Goal: Information Seeking & Learning: Check status

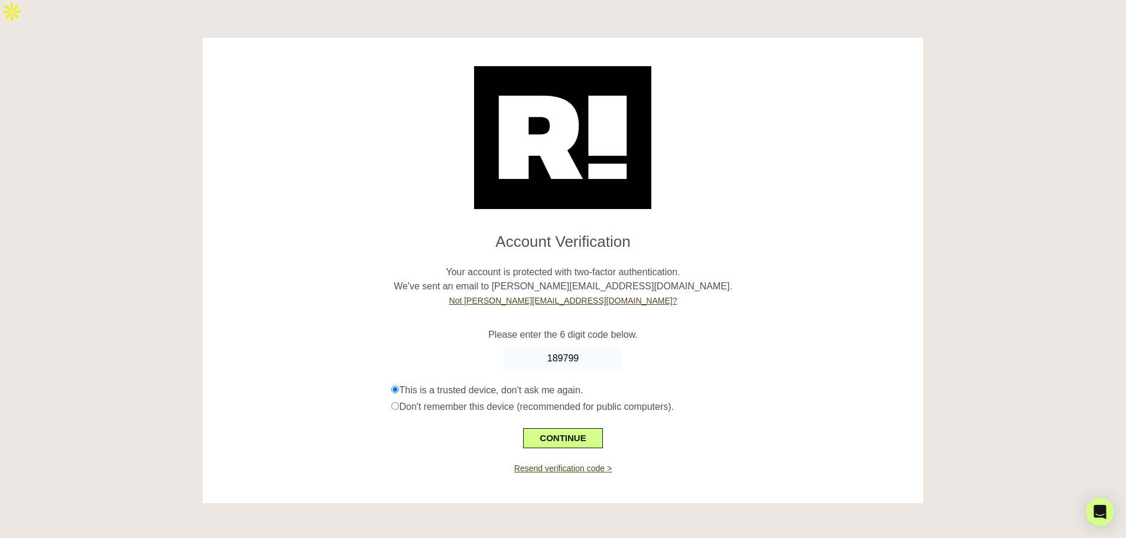
type input "189799"
click at [667, 538] on div at bounding box center [563, 538] width 1126 height 0
click at [582, 428] on button "CONTINUE" at bounding box center [562, 438] width 79 height 20
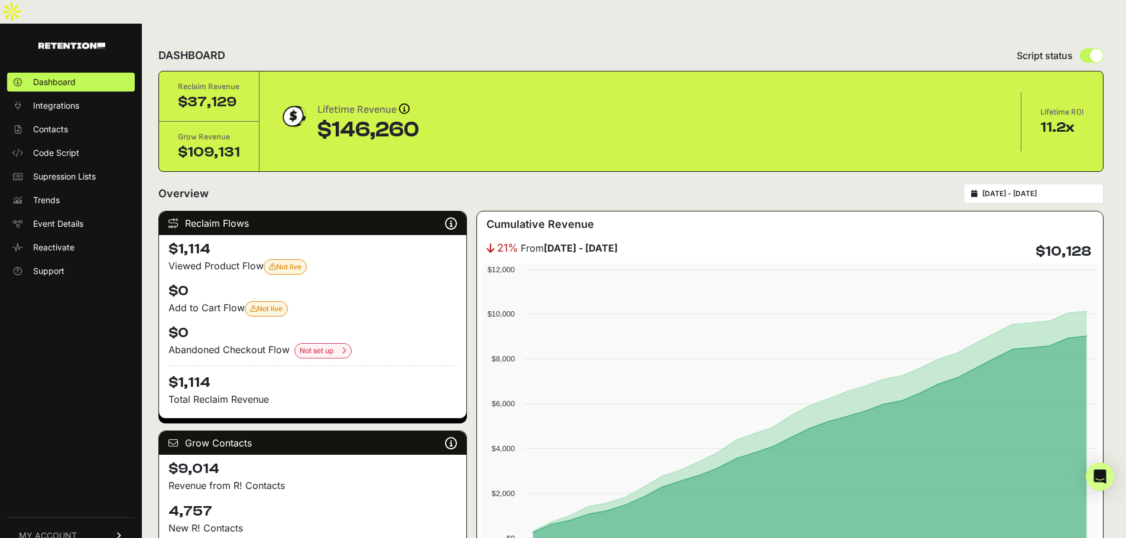
click at [70, 530] on span "MY ACCOUNT" at bounding box center [48, 536] width 58 height 12
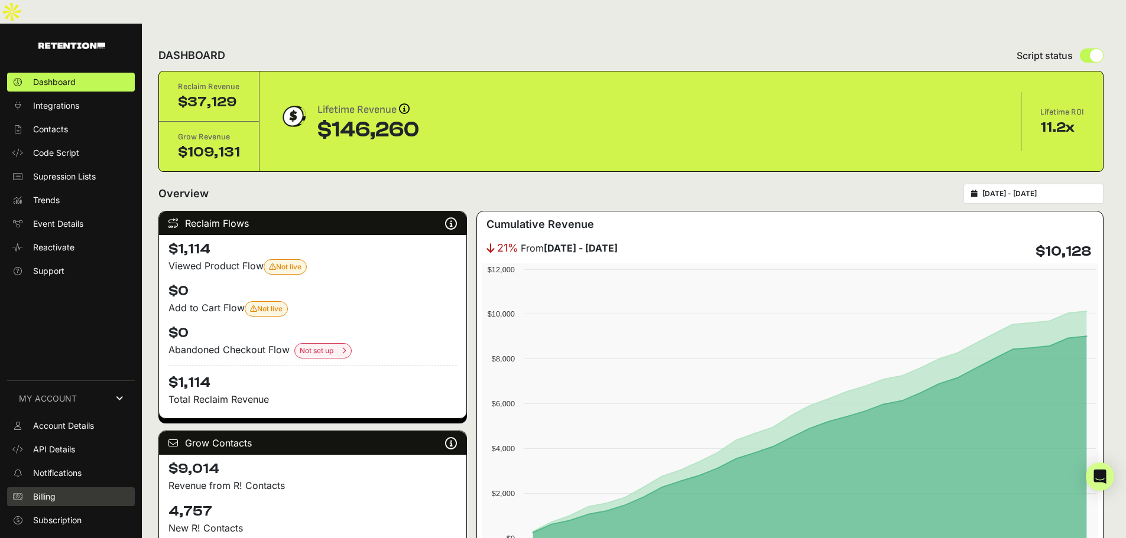
click at [72, 488] on link "Billing" at bounding box center [71, 497] width 128 height 19
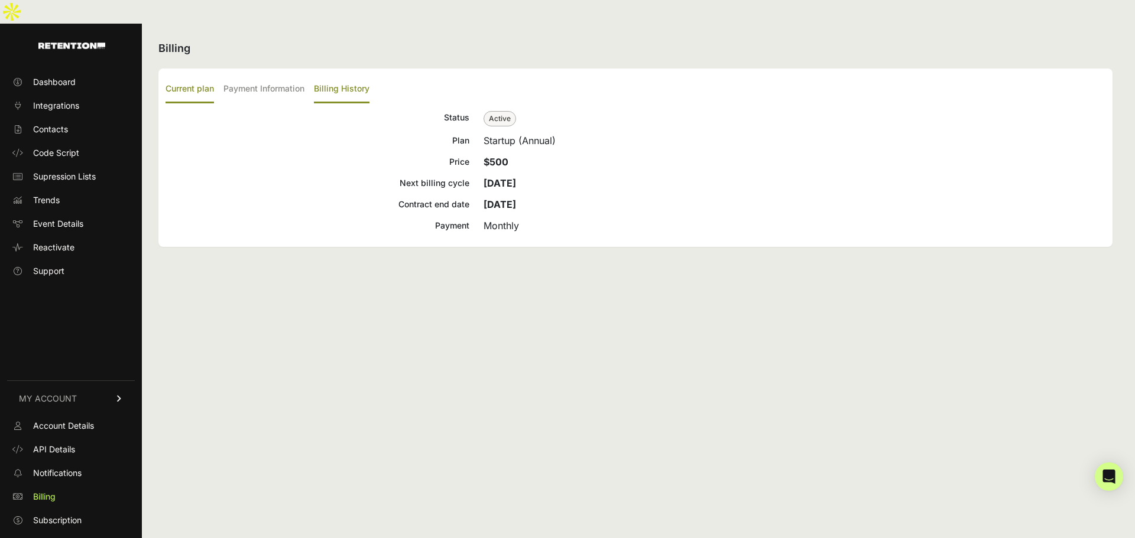
click at [350, 76] on label "Billing History" at bounding box center [342, 90] width 56 height 28
click at [0, 0] on input "Billing History" at bounding box center [0, 0] width 0 height 0
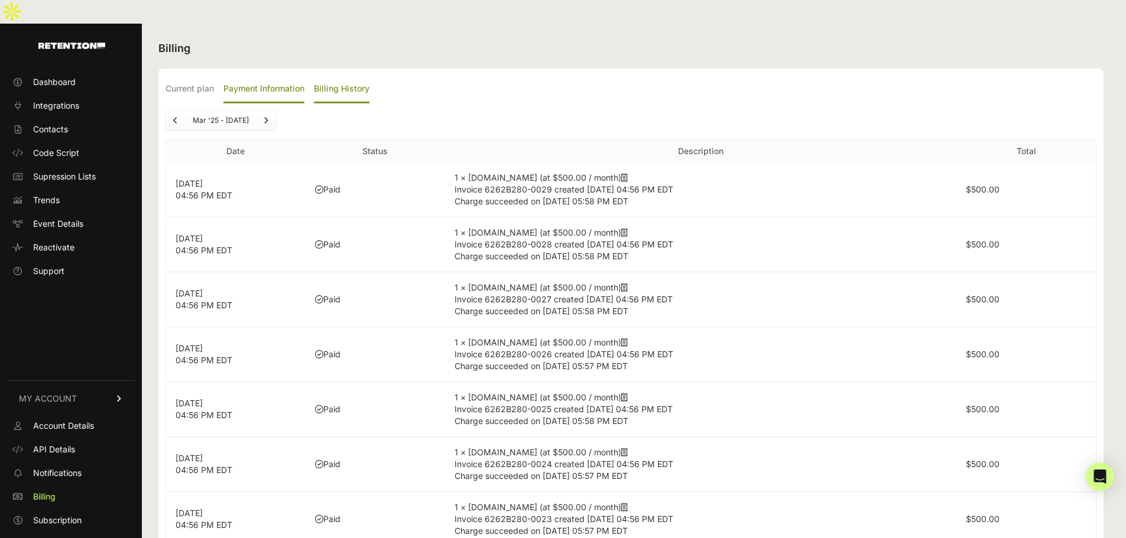
click at [275, 76] on label "Payment Information" at bounding box center [263, 90] width 81 height 28
click at [0, 0] on input "Payment Information" at bounding box center [0, 0] width 0 height 0
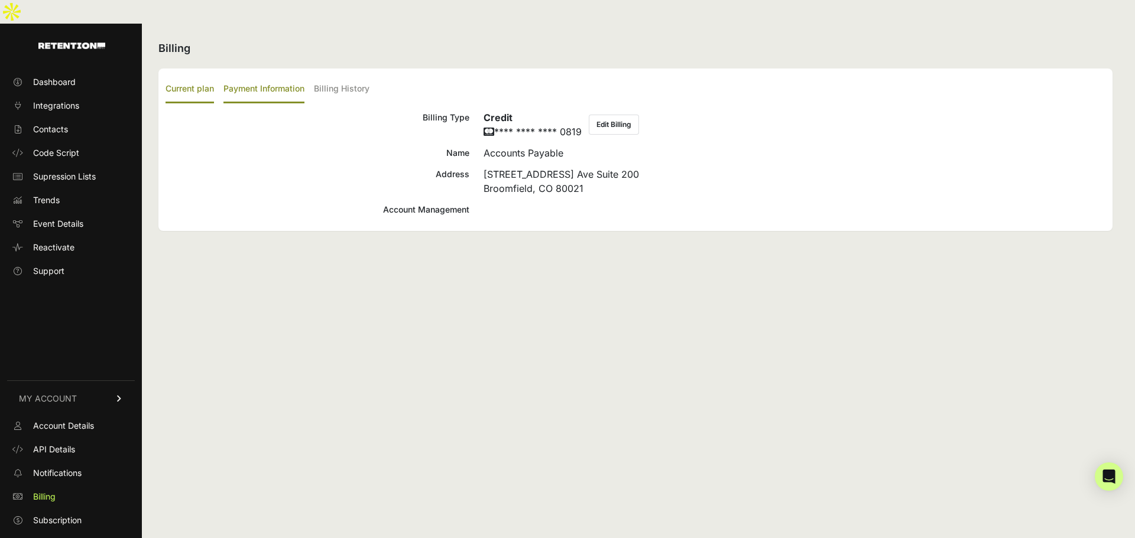
click at [178, 76] on label "Current plan" at bounding box center [189, 90] width 48 height 28
click at [0, 0] on input "Current plan" at bounding box center [0, 0] width 0 height 0
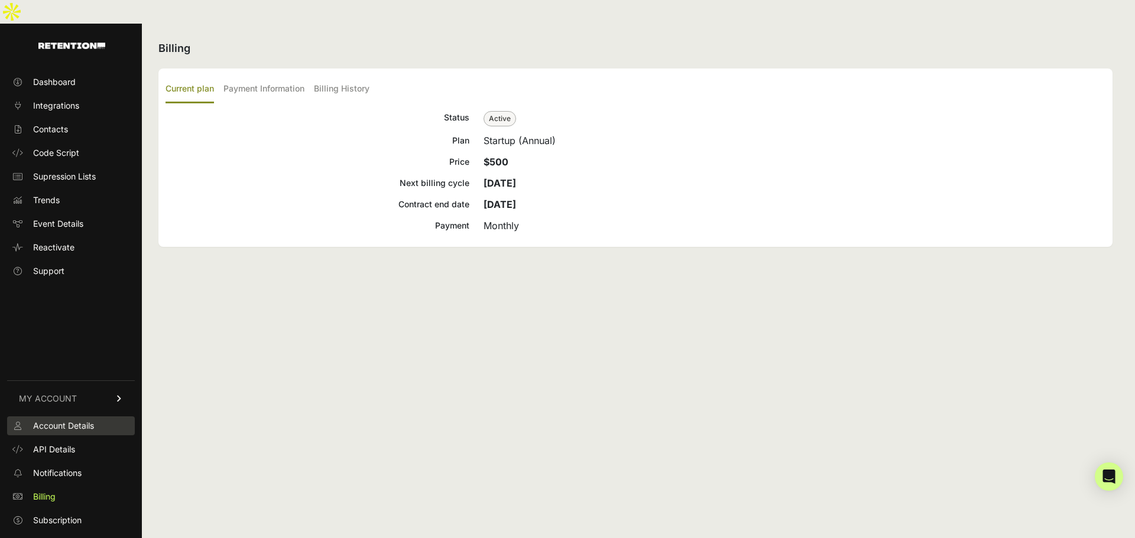
click at [80, 420] on span "Account Details" at bounding box center [63, 426] width 61 height 12
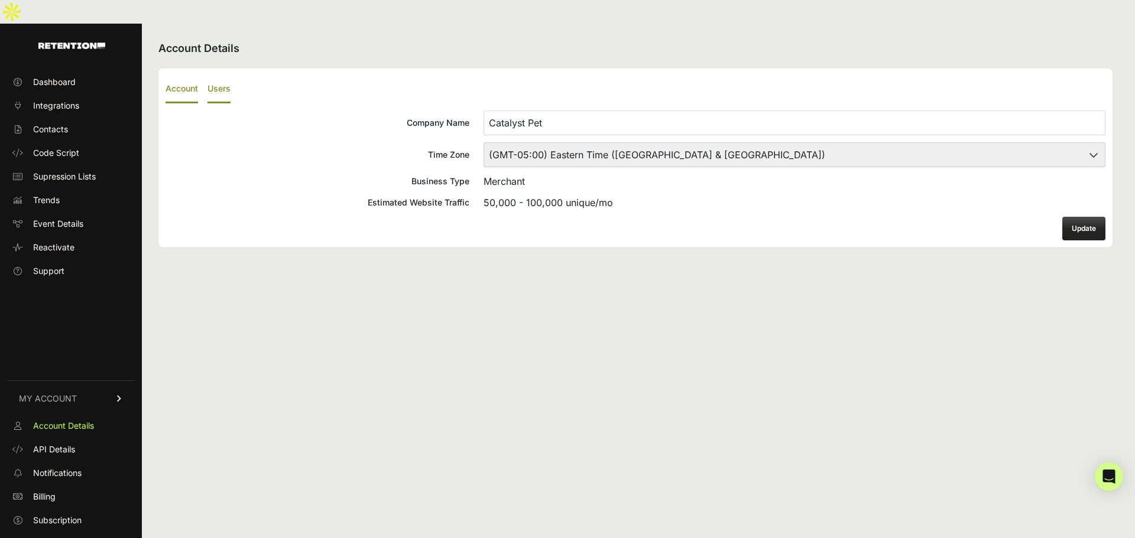
click at [226, 76] on label "Users" at bounding box center [218, 90] width 23 height 28
click at [0, 0] on input "Users" at bounding box center [0, 0] width 0 height 0
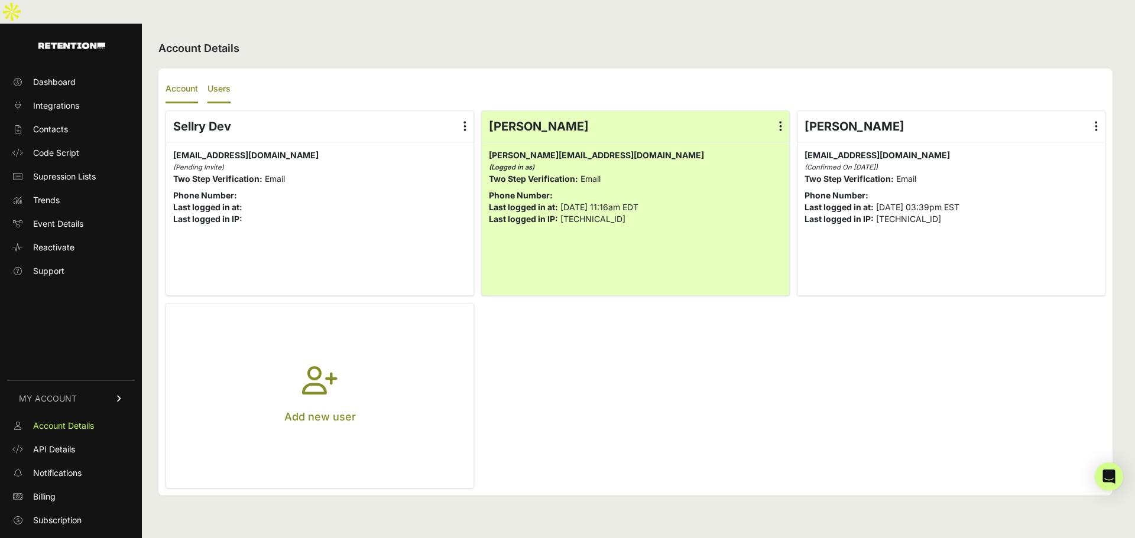
click at [184, 76] on label "Account" at bounding box center [181, 90] width 33 height 28
click at [0, 0] on input "Account" at bounding box center [0, 0] width 0 height 0
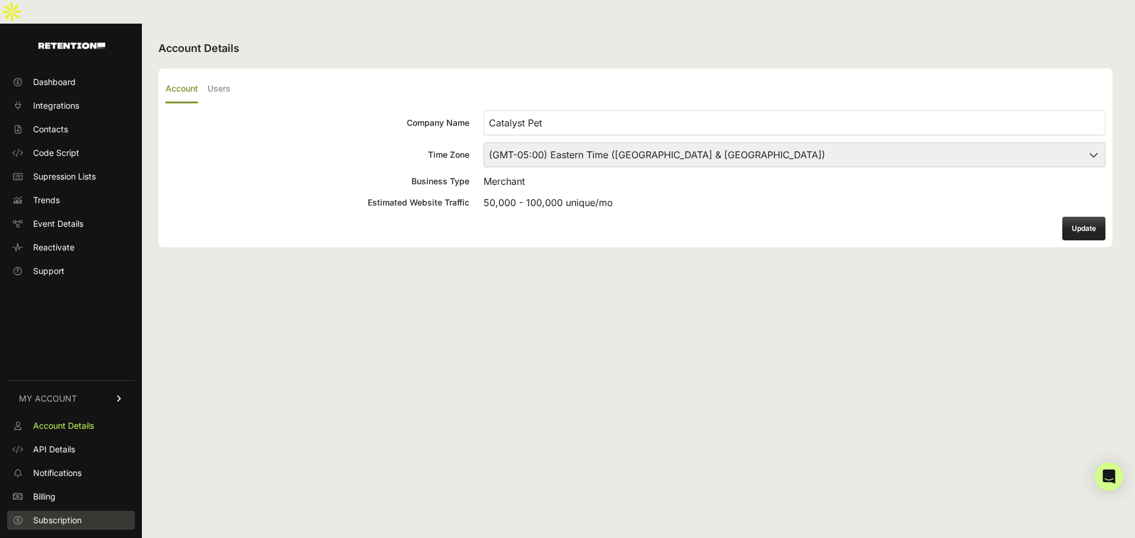
click at [62, 515] on span "Subscription" at bounding box center [57, 521] width 48 height 12
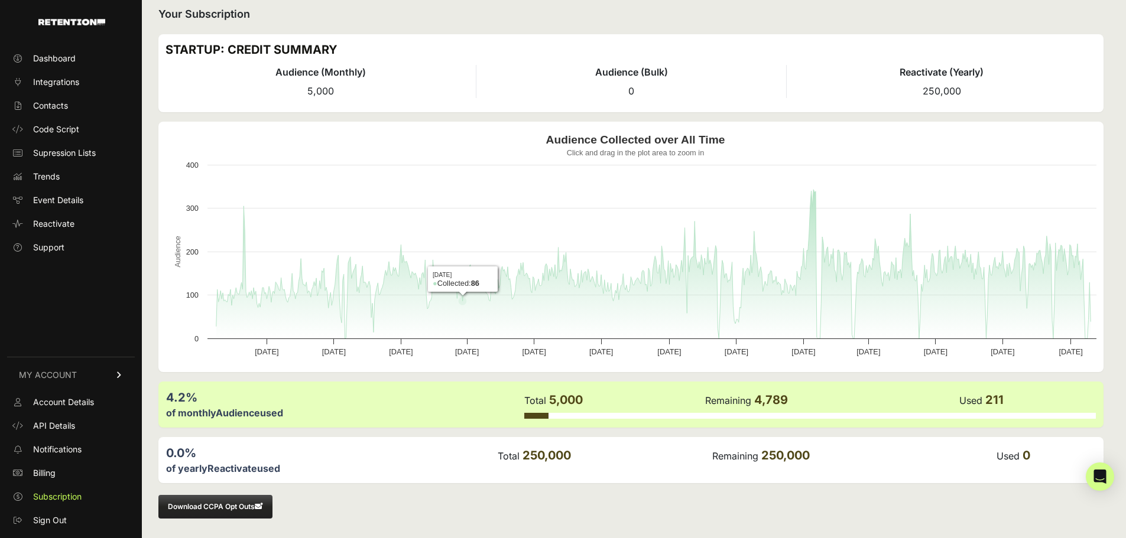
scroll to position [12, 0]
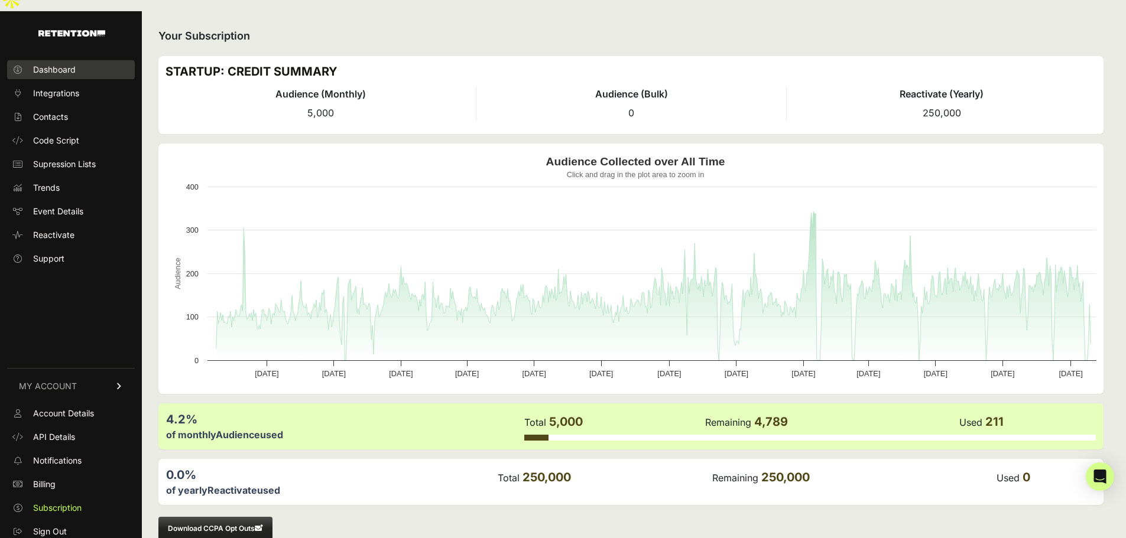
click at [61, 64] on span "Dashboard" at bounding box center [54, 70] width 43 height 12
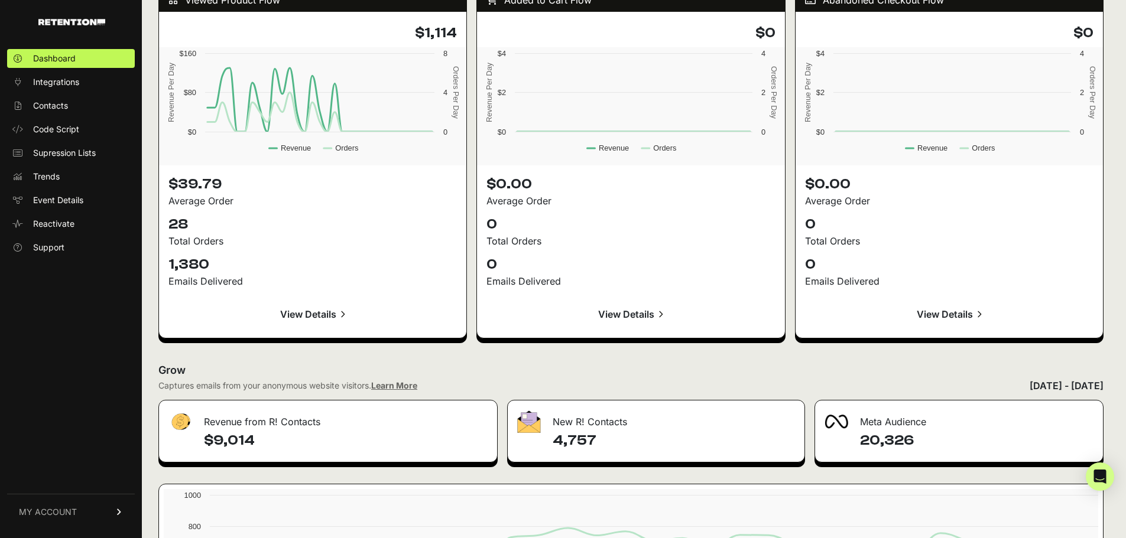
scroll to position [1245, 0]
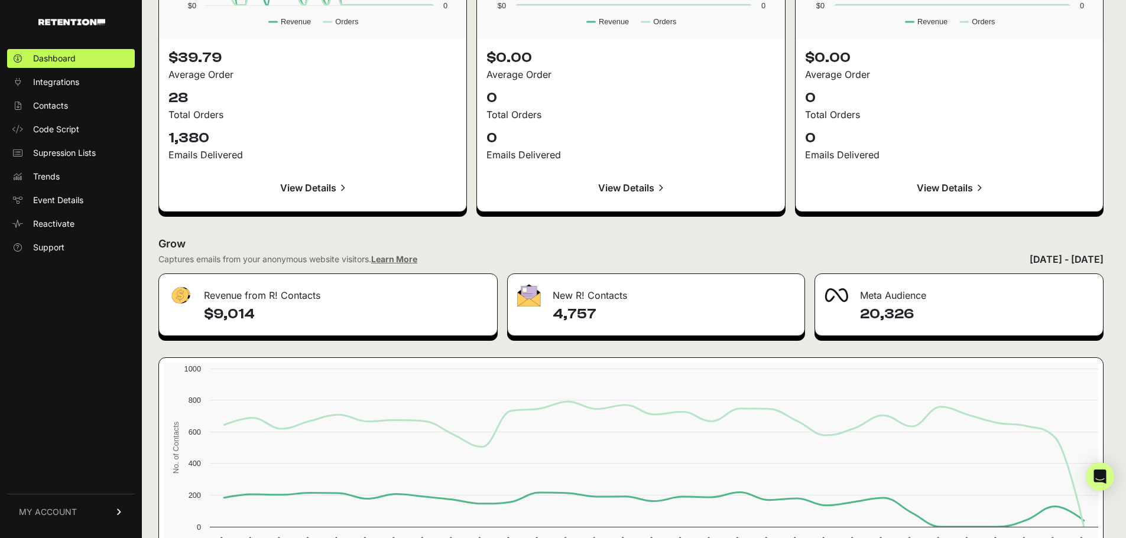
drag, startPoint x: 606, startPoint y: 293, endPoint x: 547, endPoint y: 271, distance: 63.0
click at [547, 274] on div "New R! Contacts 4,757" at bounding box center [655, 305] width 297 height 63
click at [561, 274] on div "New R! Contacts" at bounding box center [656, 291] width 296 height 35
drag, startPoint x: 553, startPoint y: 273, endPoint x: 614, endPoint y: 300, distance: 67.0
click at [614, 300] on div "New R! Contacts 4,757" at bounding box center [655, 305] width 297 height 63
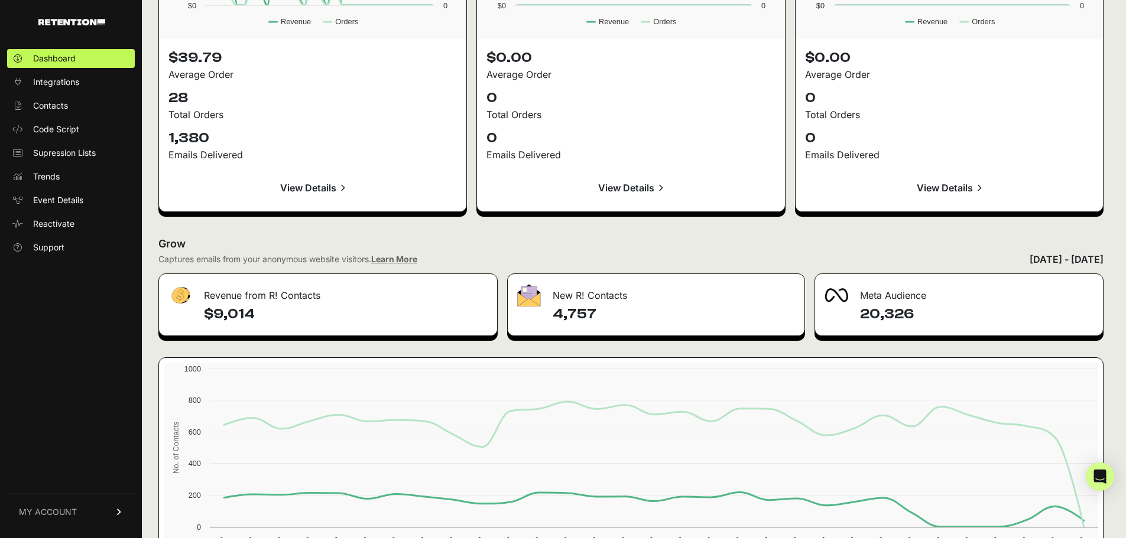
click at [614, 305] on div "4,757" at bounding box center [656, 320] width 296 height 31
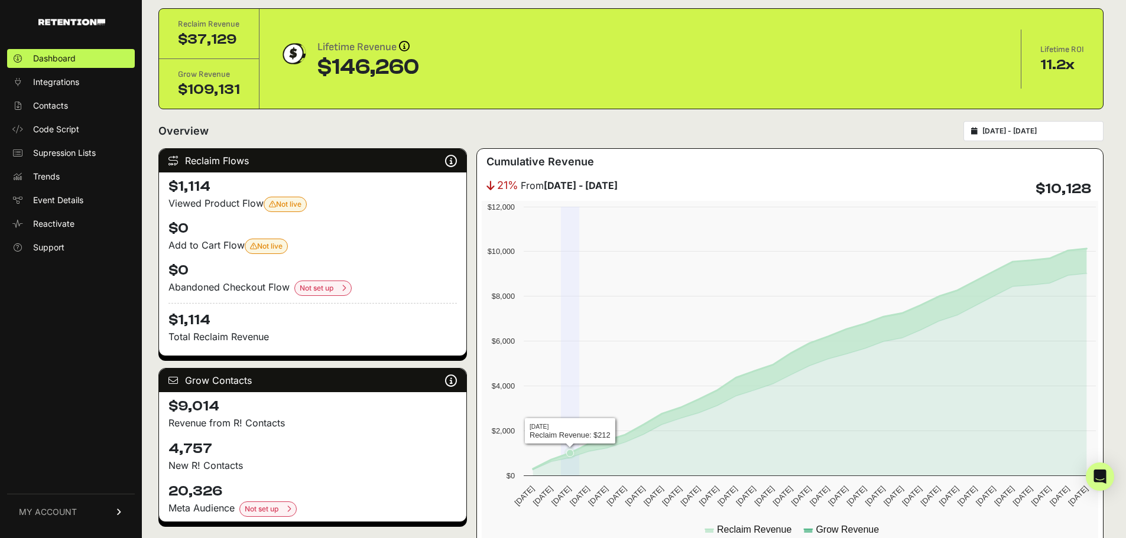
scroll to position [0, 0]
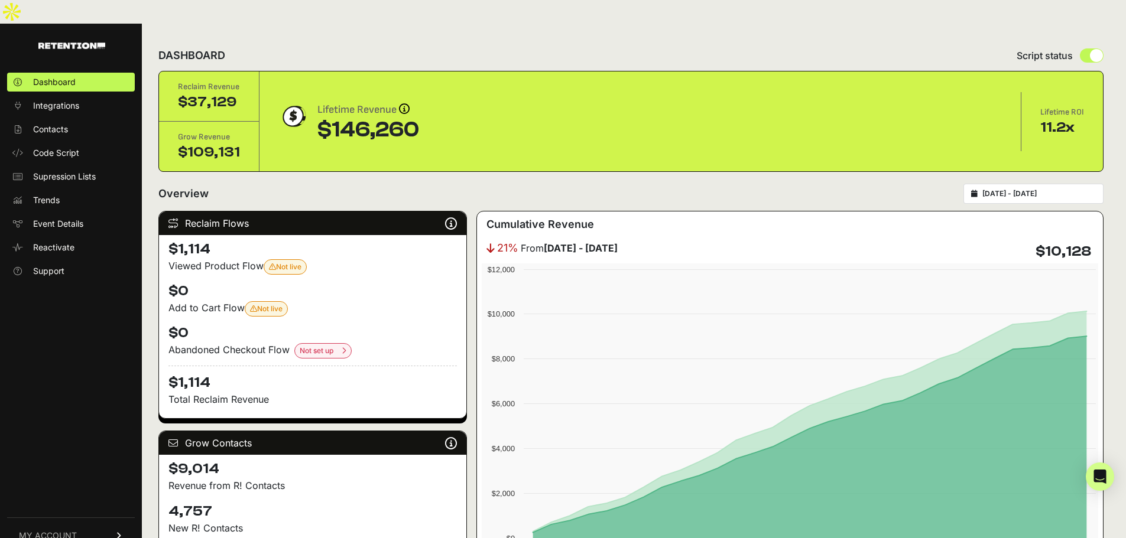
click at [1031, 189] on input "2025-08-20 - 2025-09-19" at bounding box center [1038, 193] width 113 height 9
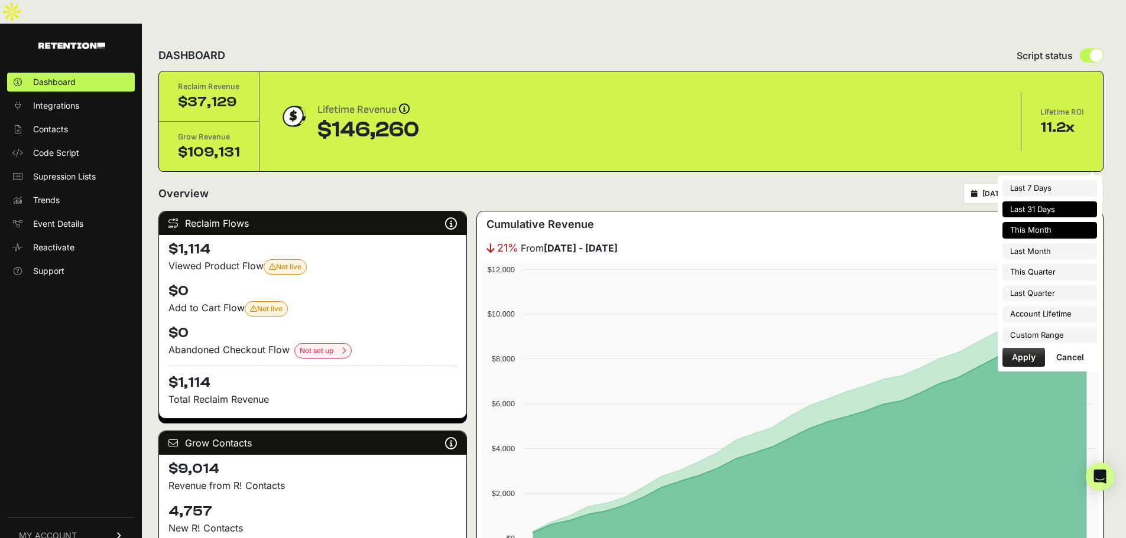
type input "[DATE]"
type input "2025-09-30"
type input "[DATE]"
type input "2025-07-01"
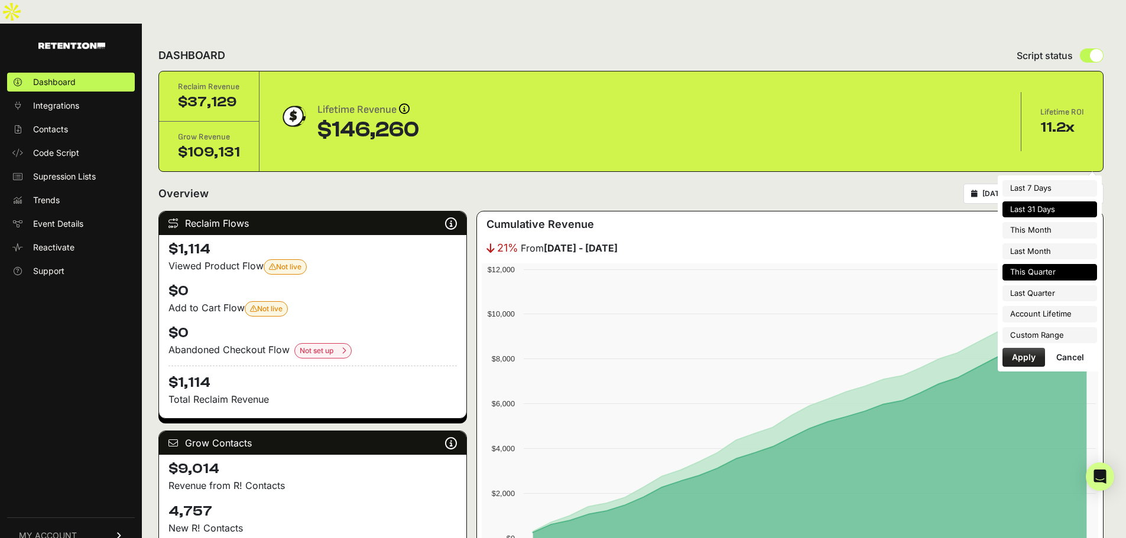
type input "2025-09-30"
type input "[DATE]"
type input "2025-04-01"
type input "[DATE]"
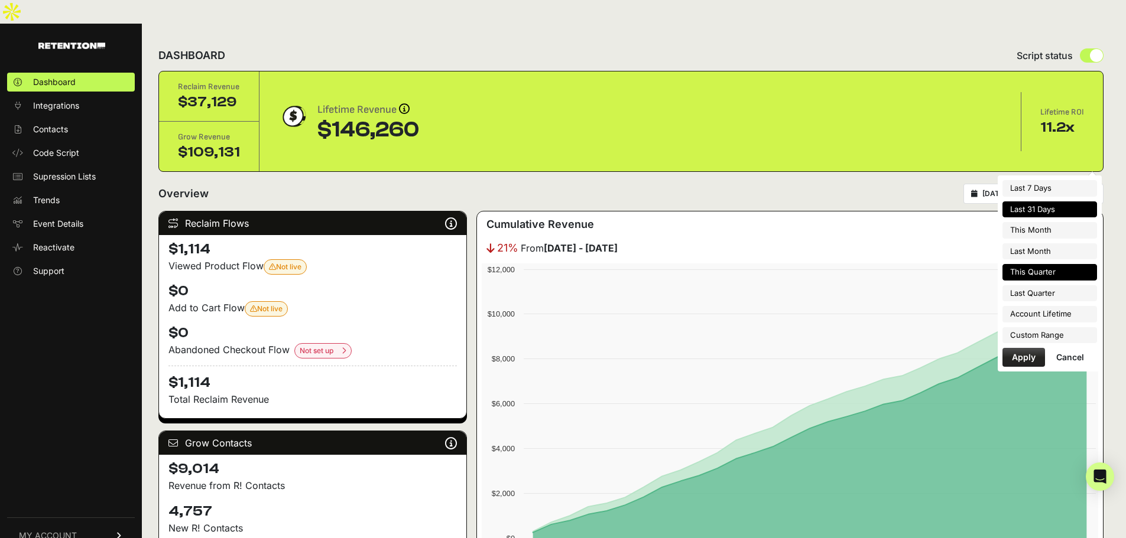
type input "[DATE]"
type input "2025-07-01"
type input "2025-09-30"
type input "[DATE]"
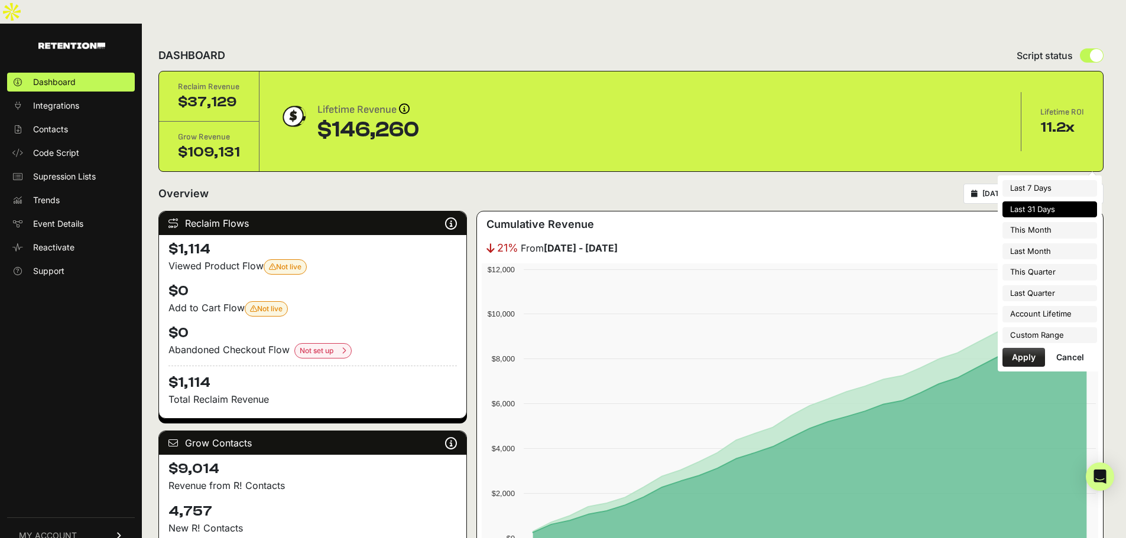
type input "[DATE]"
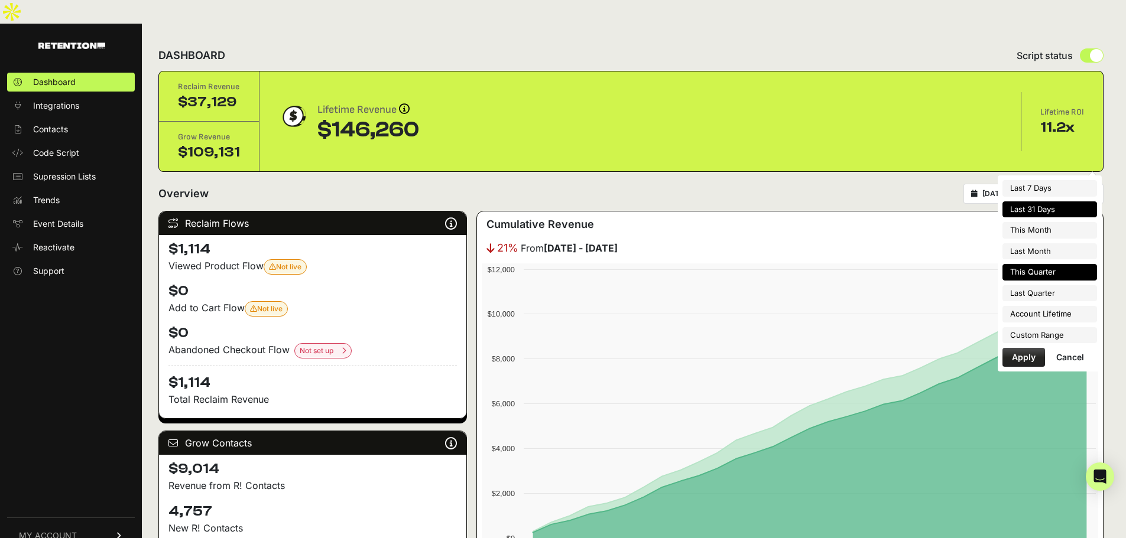
type input "[DATE]"
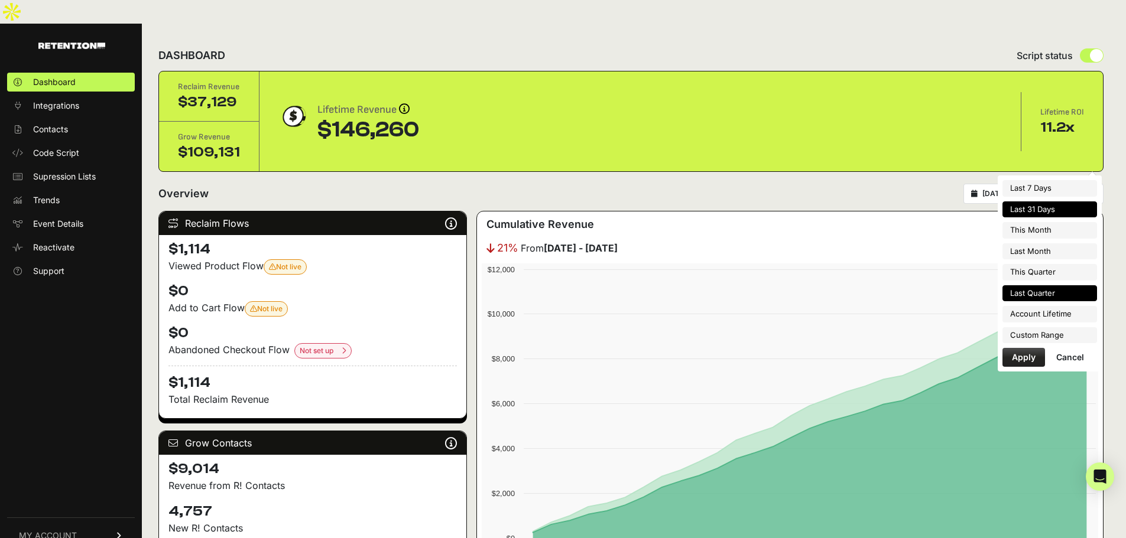
type input "[DATE]"
click at [1043, 339] on li "Custom Range" at bounding box center [1049, 335] width 95 height 17
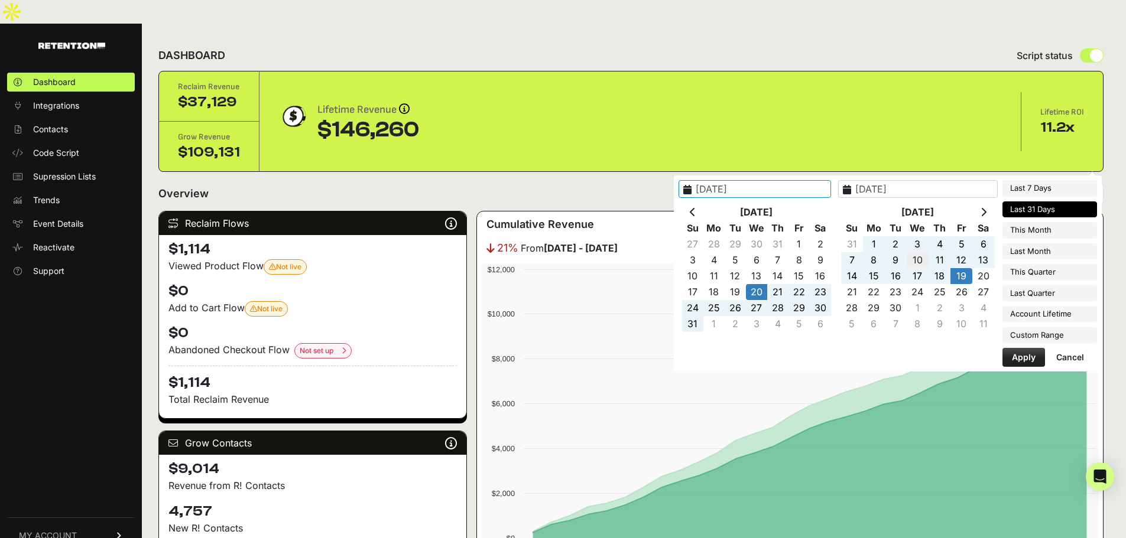
type input "[DATE]"
type input "2025-09-27"
type input "[DATE]"
type input "2025-07-31"
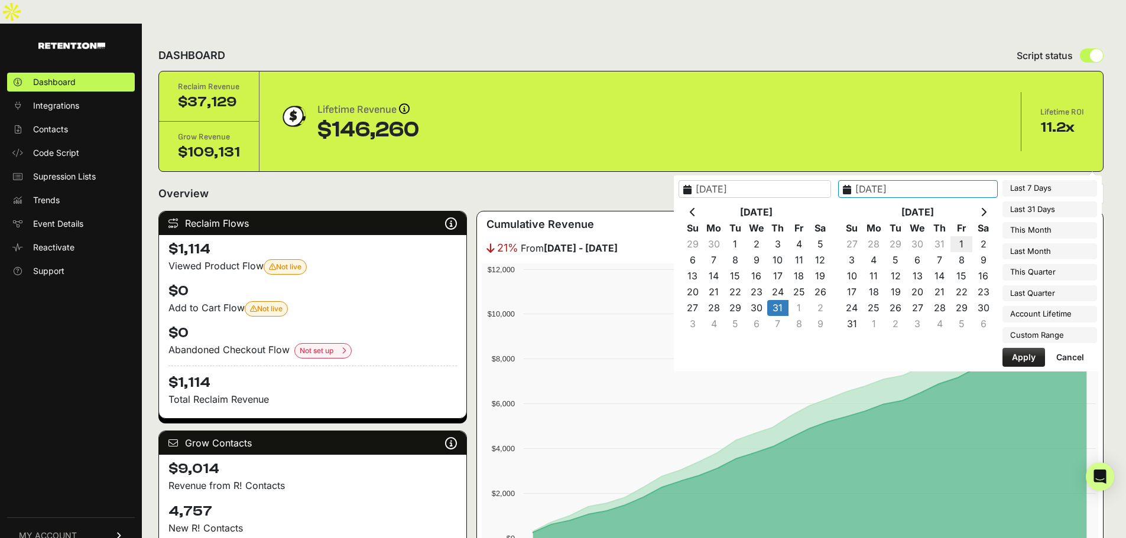
type input "[DATE]"
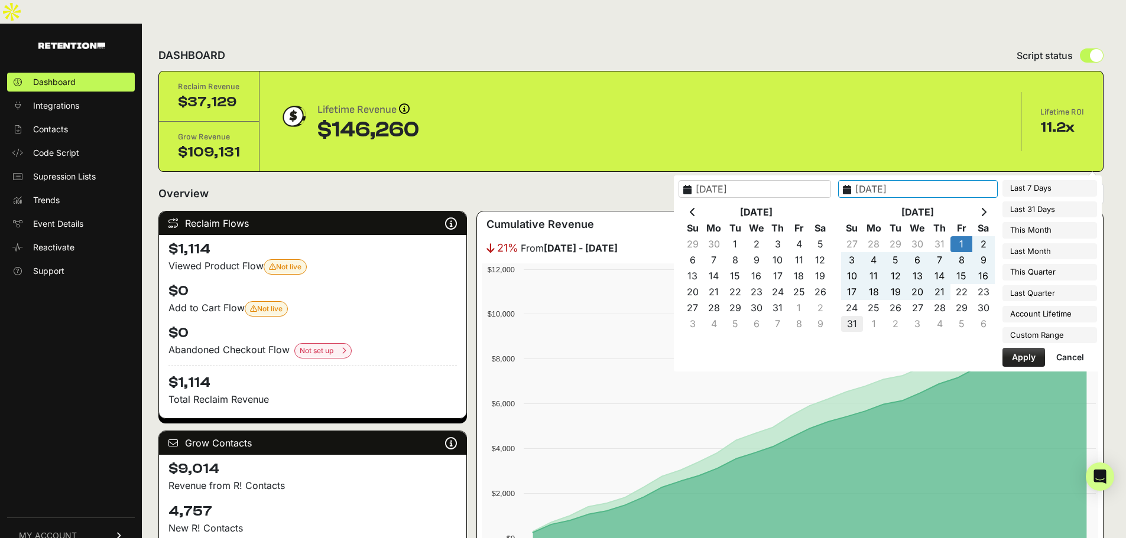
type input "[DATE]"
drag, startPoint x: 1017, startPoint y: 353, endPoint x: 986, endPoint y: 347, distance: 31.4
click at [1017, 354] on button "Apply" at bounding box center [1023, 357] width 43 height 19
type input "[DATE] - [DATE]"
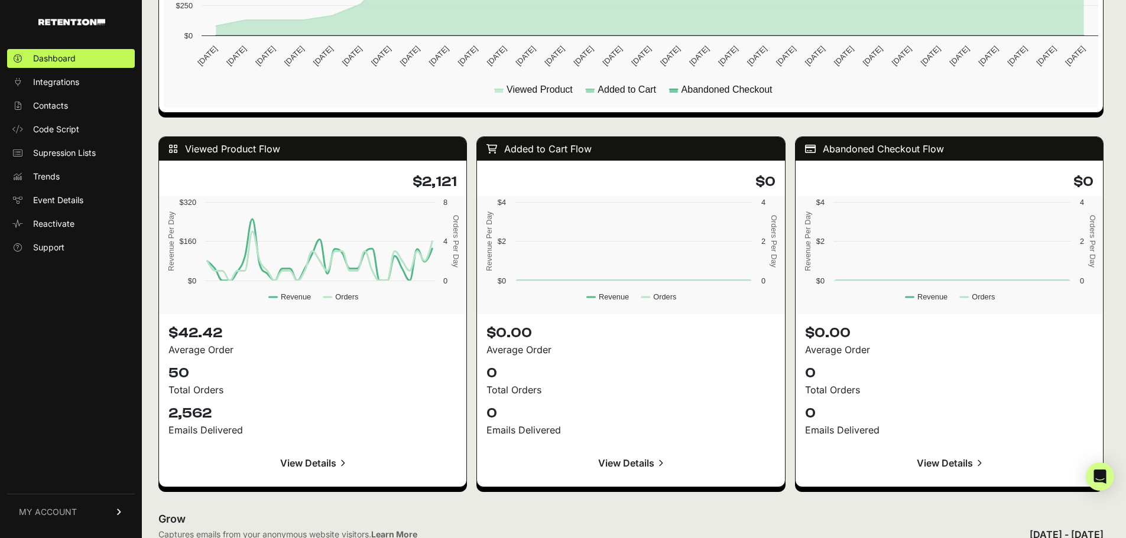
scroll to position [1182, 0]
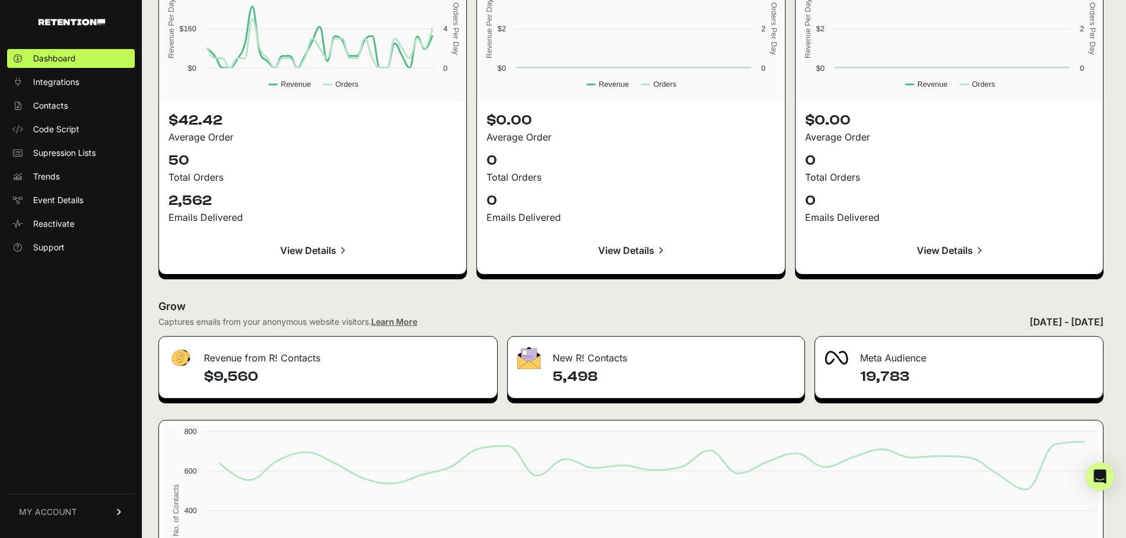
drag, startPoint x: 596, startPoint y: 355, endPoint x: 540, endPoint y: 355, distance: 56.7
click at [540, 368] on div "5,498" at bounding box center [656, 383] width 296 height 31
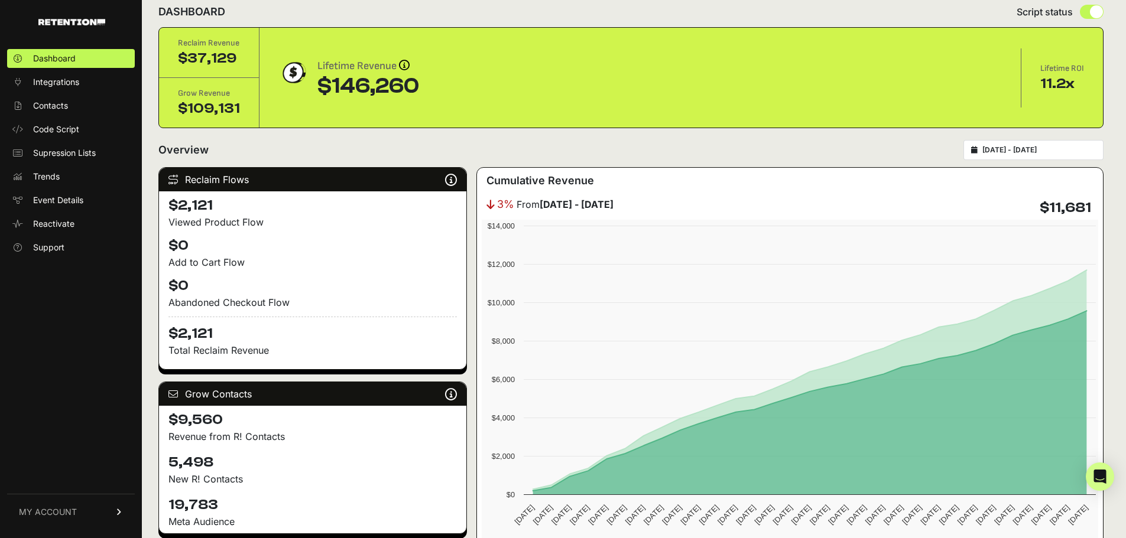
scroll to position [0, 0]
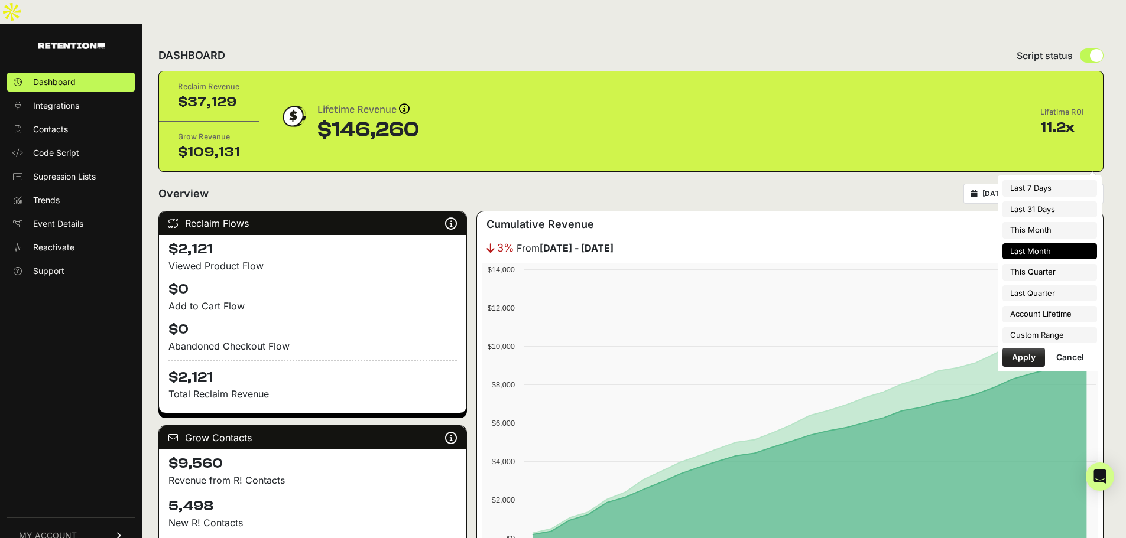
click at [1057, 189] on input "[DATE] - [DATE]" at bounding box center [1038, 193] width 113 height 9
type input "[DATE]"
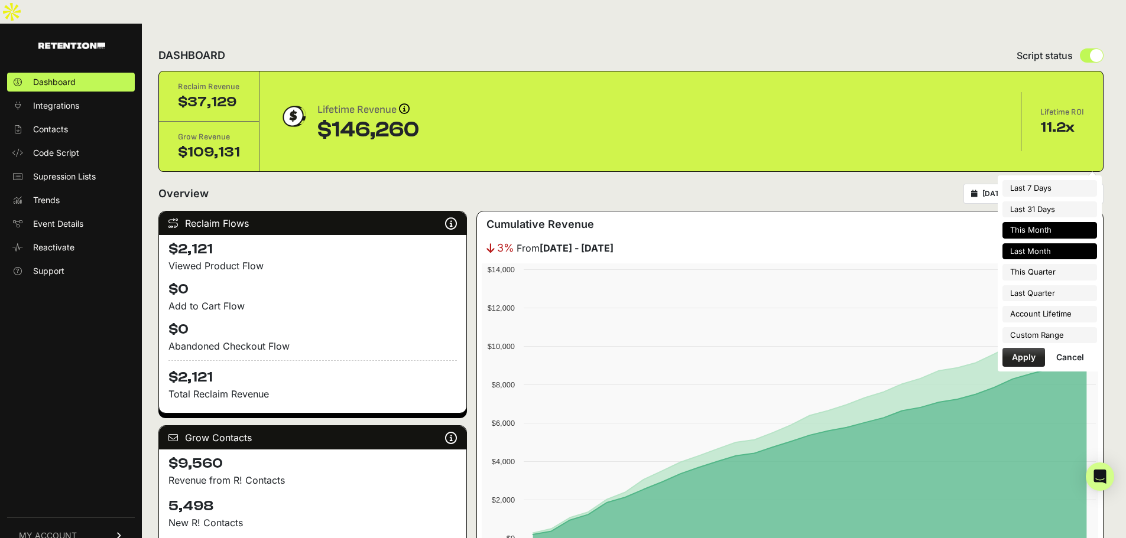
type input "[DATE]"
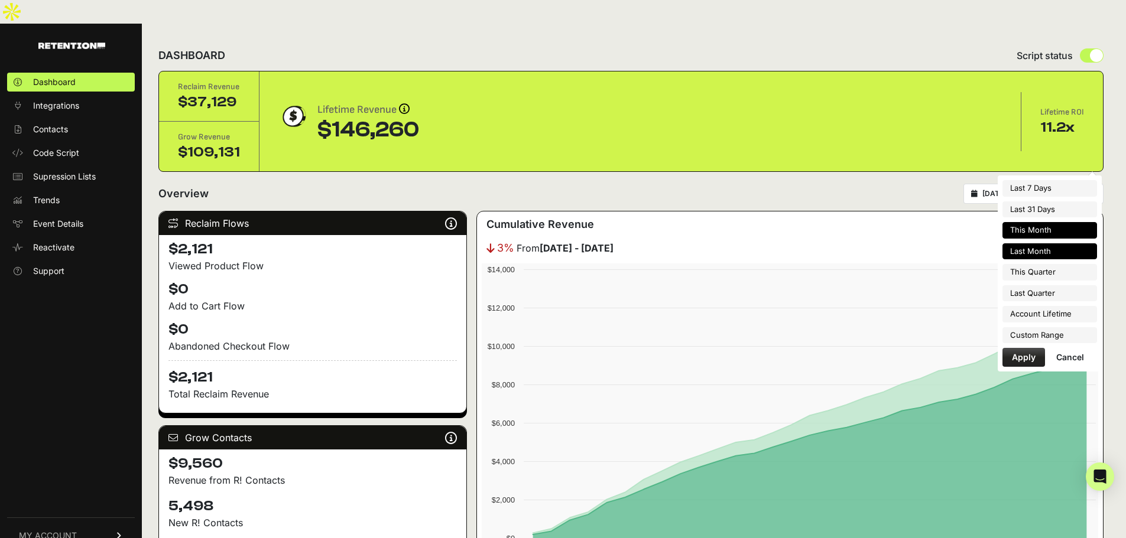
type input "[DATE]"
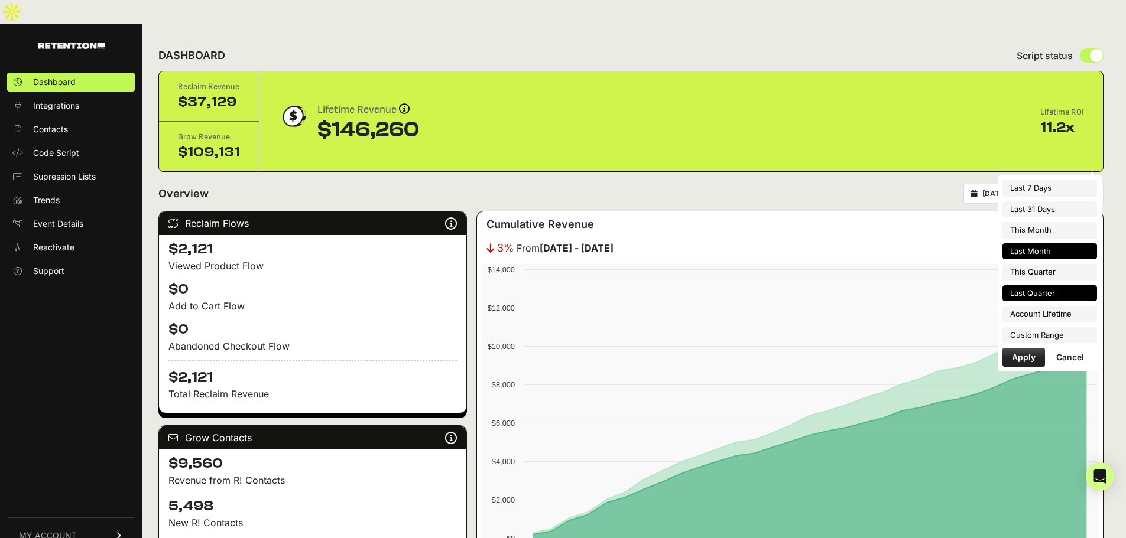
type input "[DATE]"
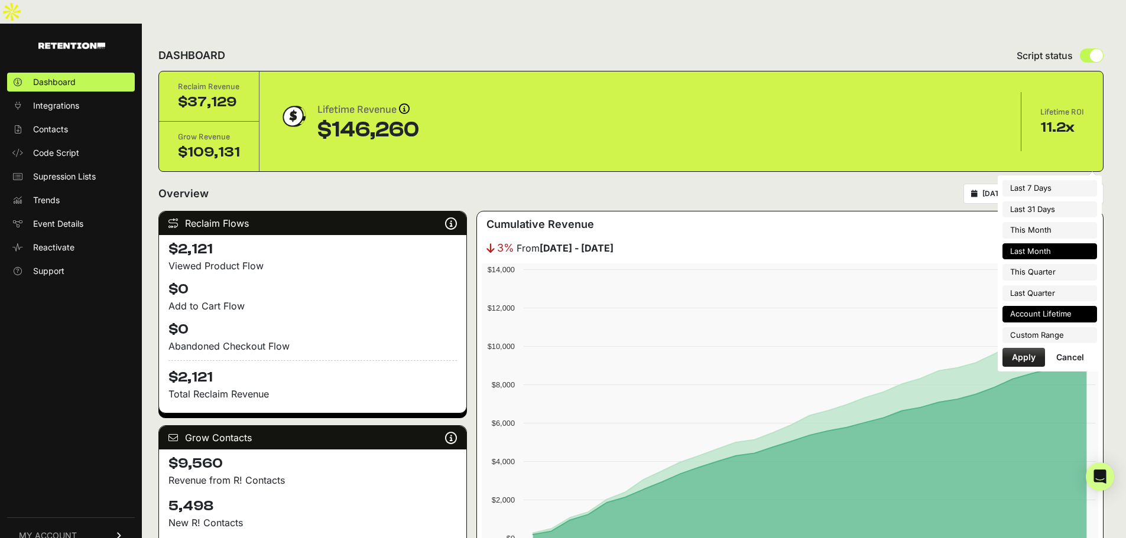
type input "[DATE]"
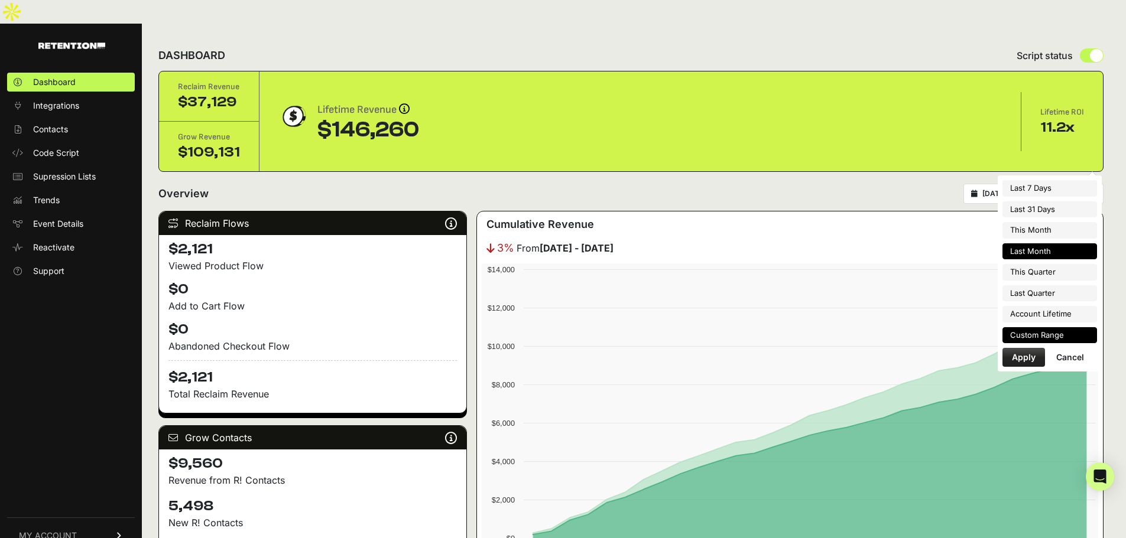
click at [1058, 337] on li "Custom Range" at bounding box center [1049, 335] width 95 height 17
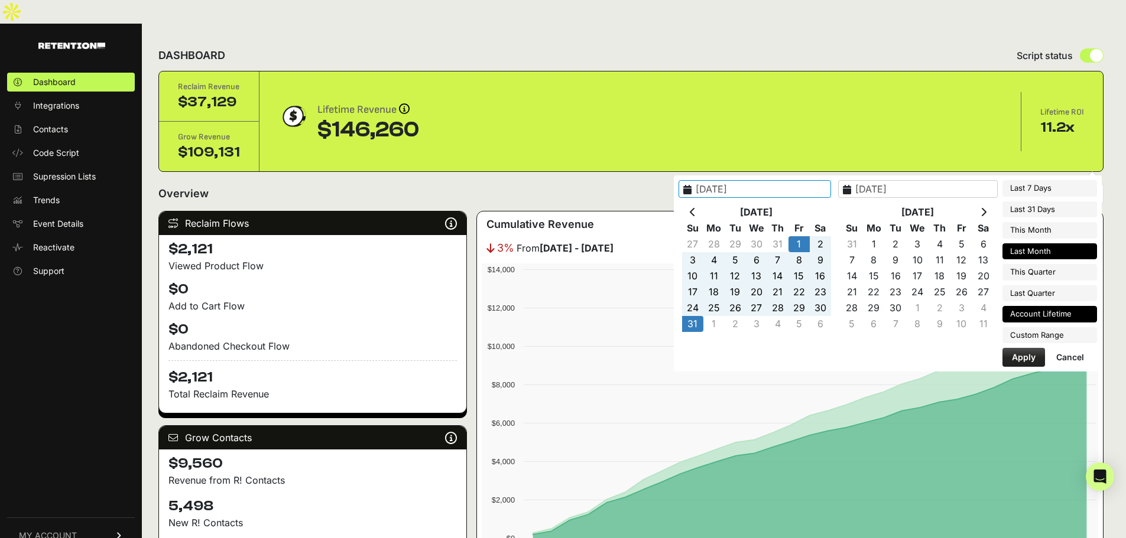
type input "[DATE]"
type input "2025-10-03"
type input "2025-08-31"
click at [703, 215] on th at bounding box center [692, 212] width 21 height 16
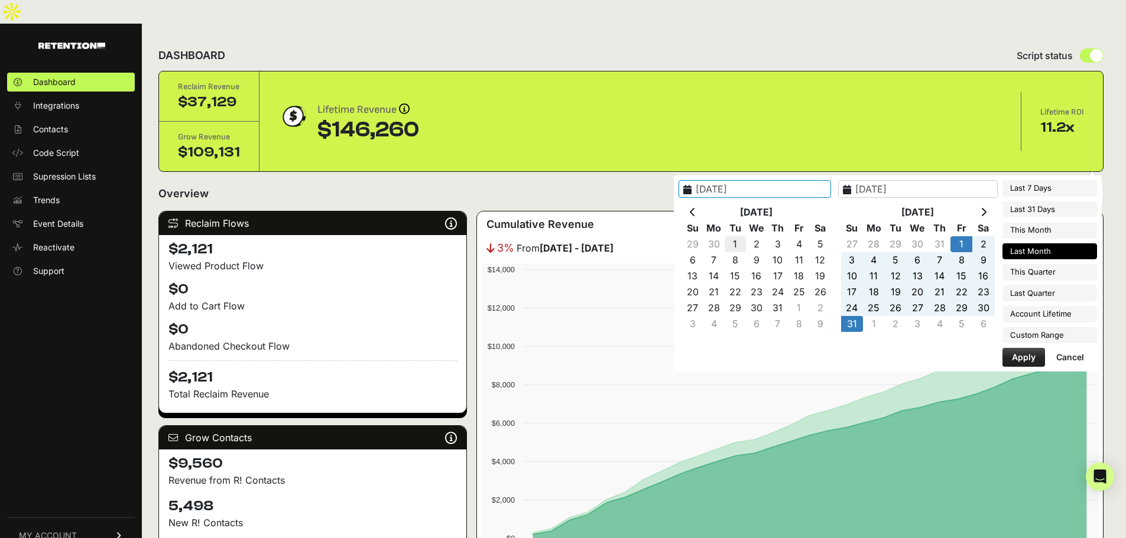
type input "2025-07-01"
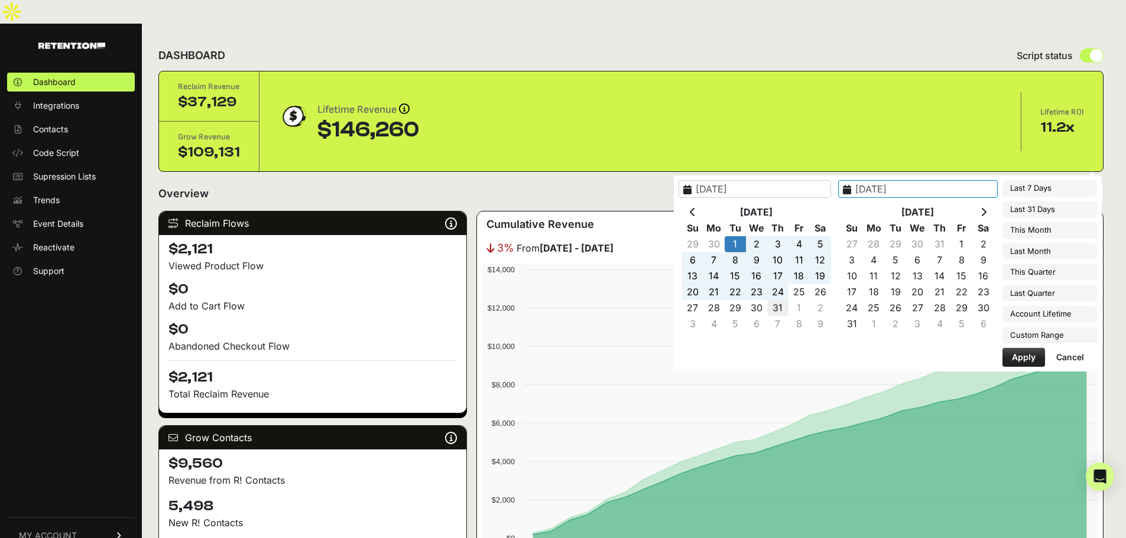
type input "[DATE]"
type input "2025-07-01"
click at [1018, 356] on button "Apply" at bounding box center [1023, 357] width 43 height 19
type input "2025-07-01 - 2025-07-31"
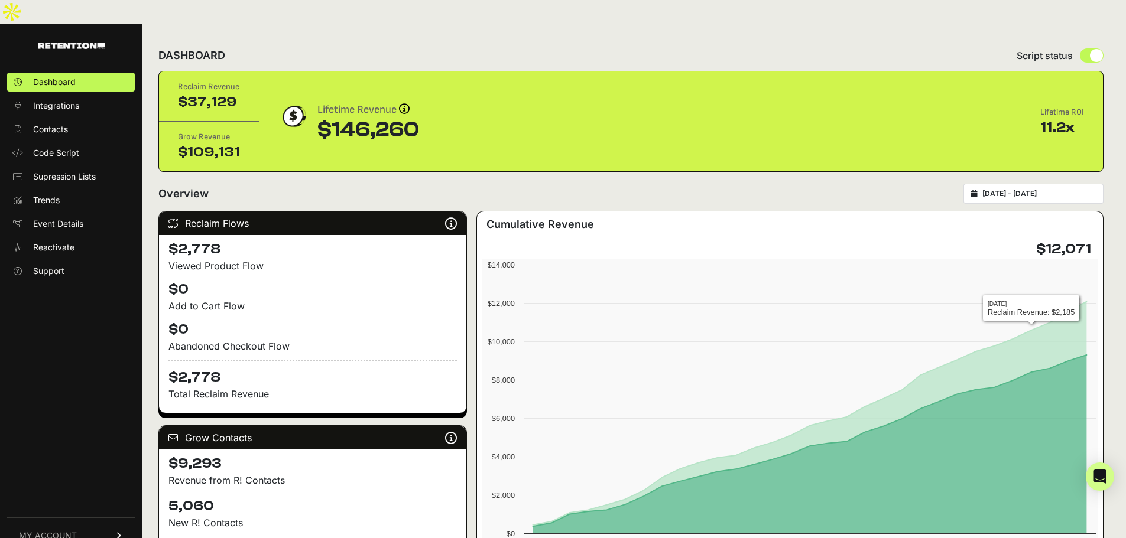
click at [1032, 189] on input "2025-07-01 - 2025-07-31" at bounding box center [1038, 193] width 113 height 9
type input "[DATE]"
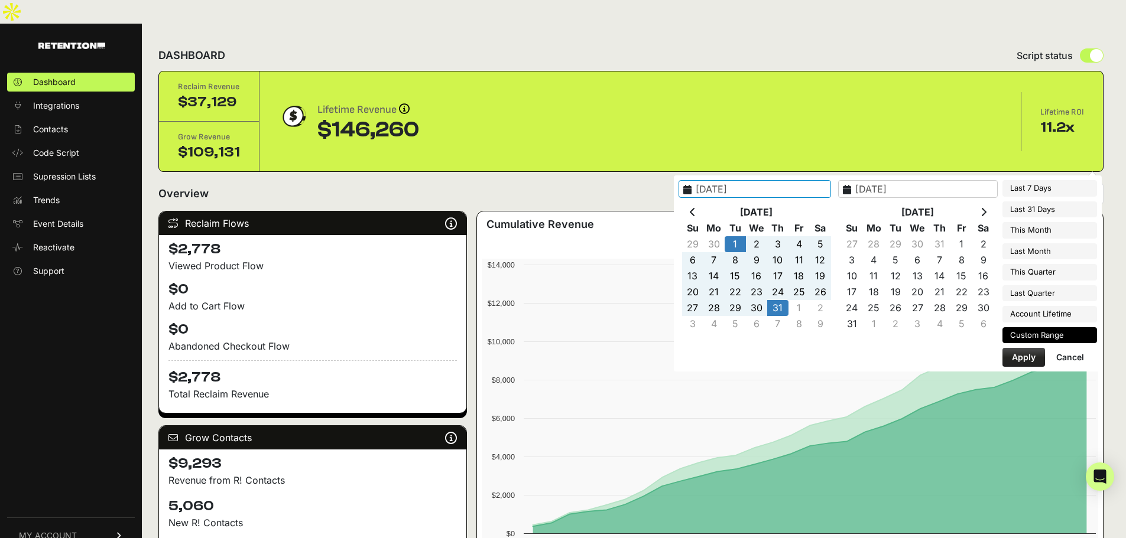
type input "[DATE]"
click at [703, 206] on th at bounding box center [692, 212] width 21 height 16
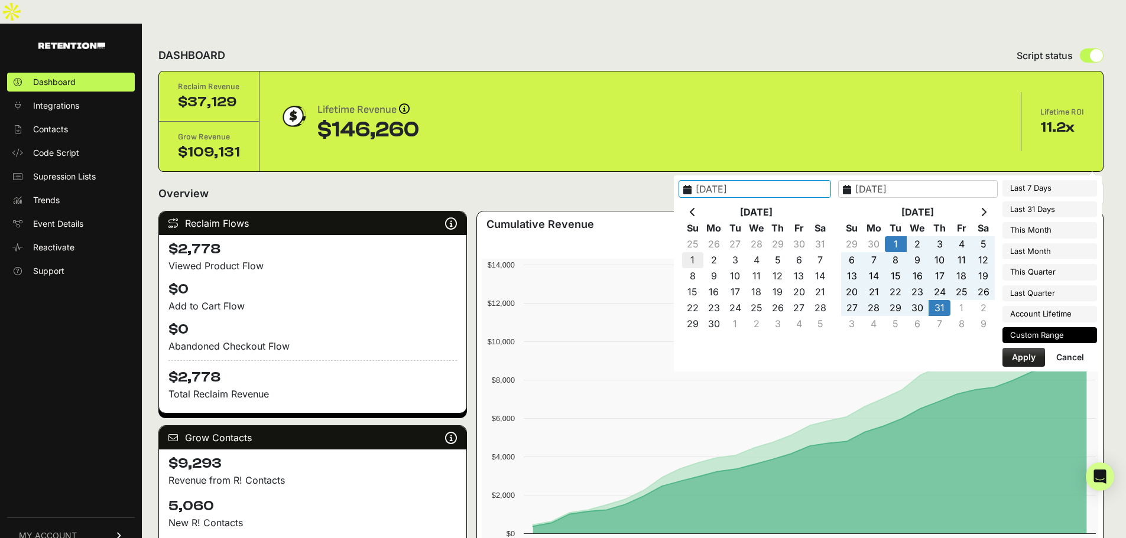
type input "2025-06-01"
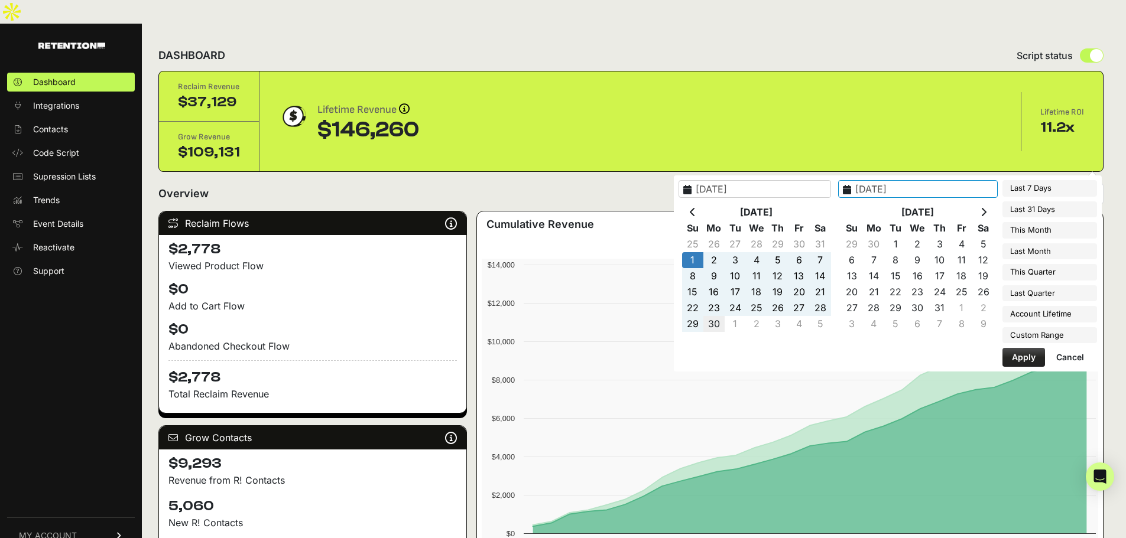
type input "[DATE]"
type input "2025-06-01"
click at [1029, 359] on button "Apply" at bounding box center [1023, 357] width 43 height 19
type input "2025-06-01 - 2025-06-30"
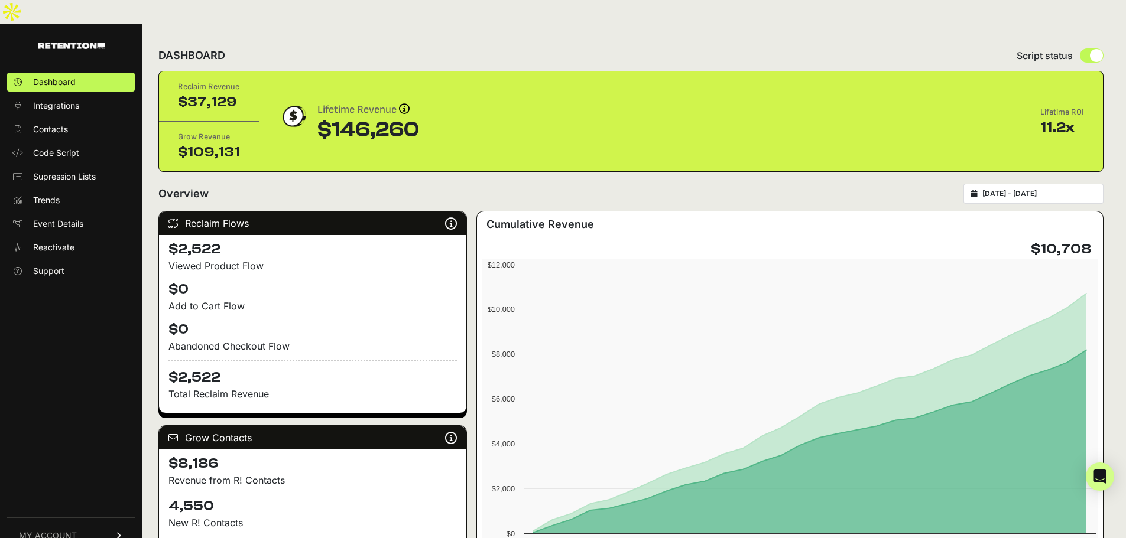
type input "[DATE]"
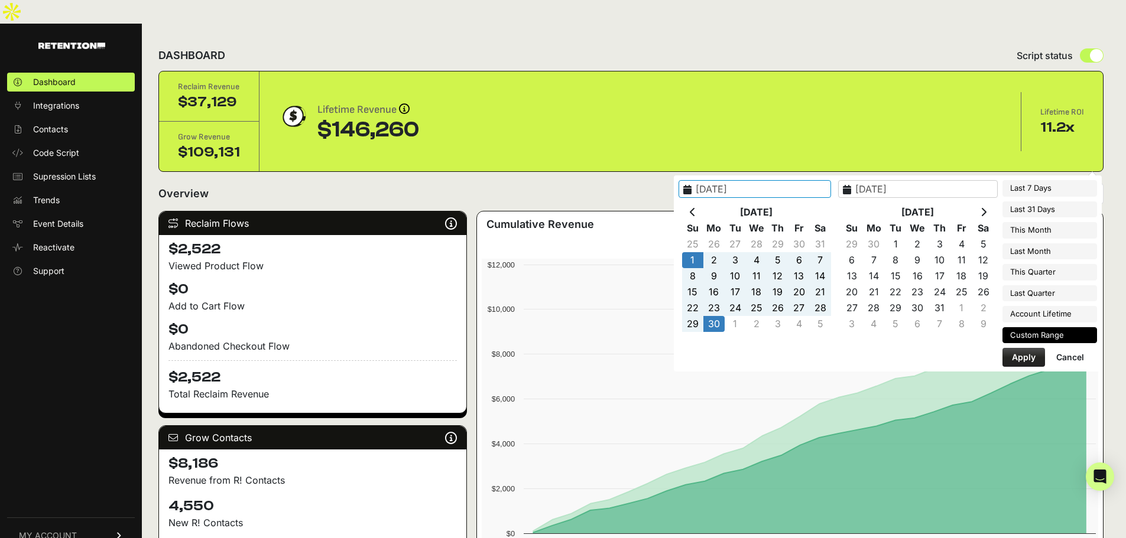
click at [1064, 189] on input "[DATE] - [DATE]" at bounding box center [1038, 193] width 113 height 9
type input "[DATE]"
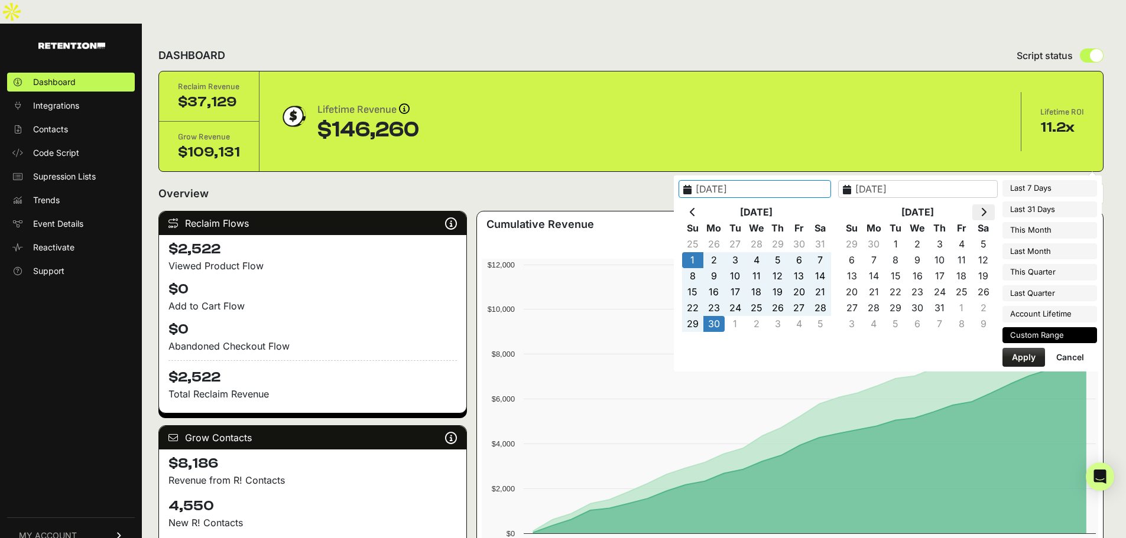
click at [979, 215] on th at bounding box center [983, 212] width 22 height 16
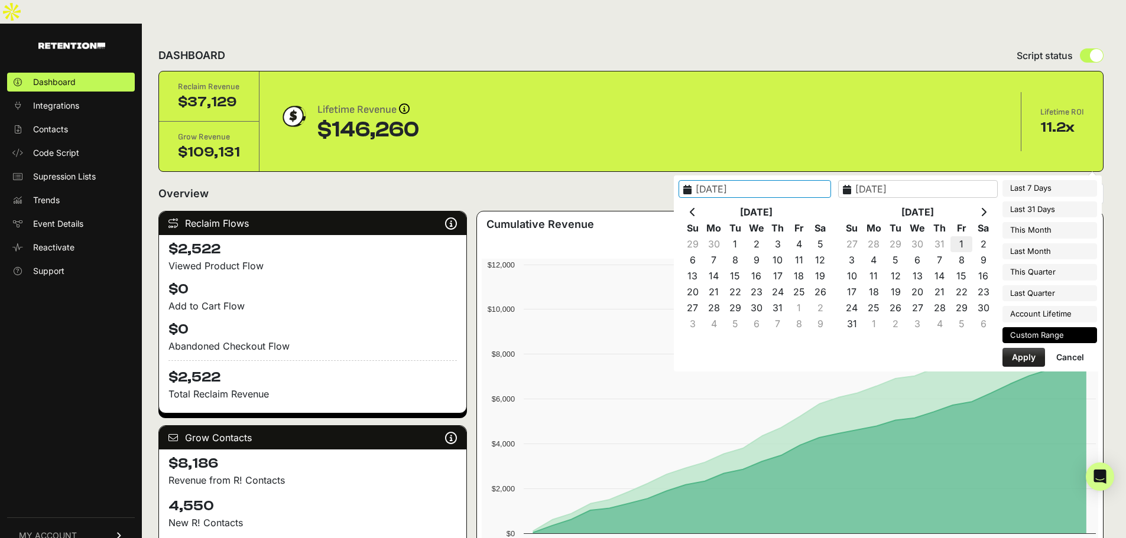
type input "[DATE]"
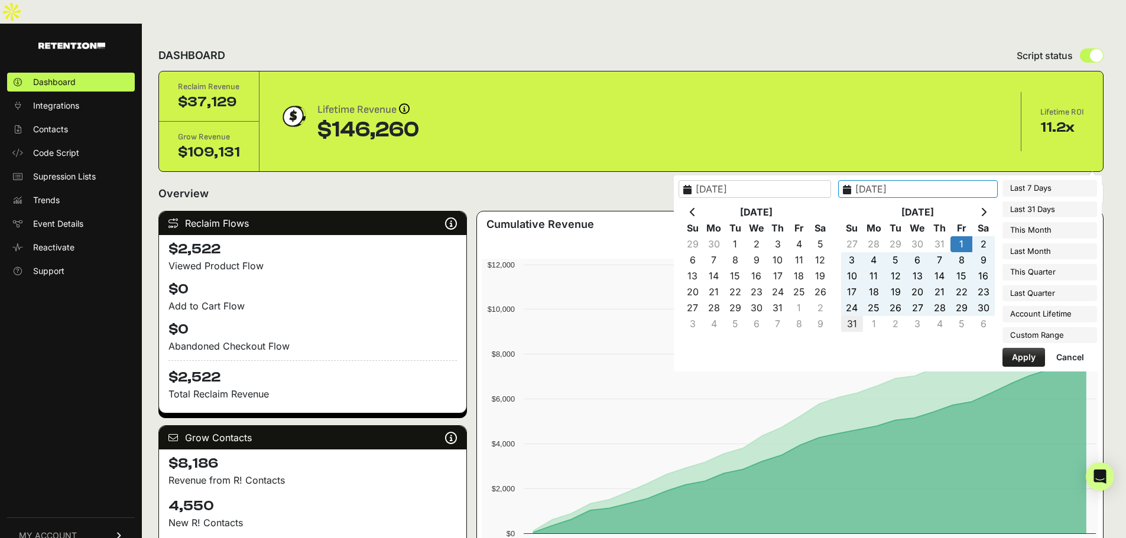
type input "[DATE]"
click at [1012, 359] on button "Apply" at bounding box center [1023, 357] width 43 height 19
type input "[DATE] - [DATE]"
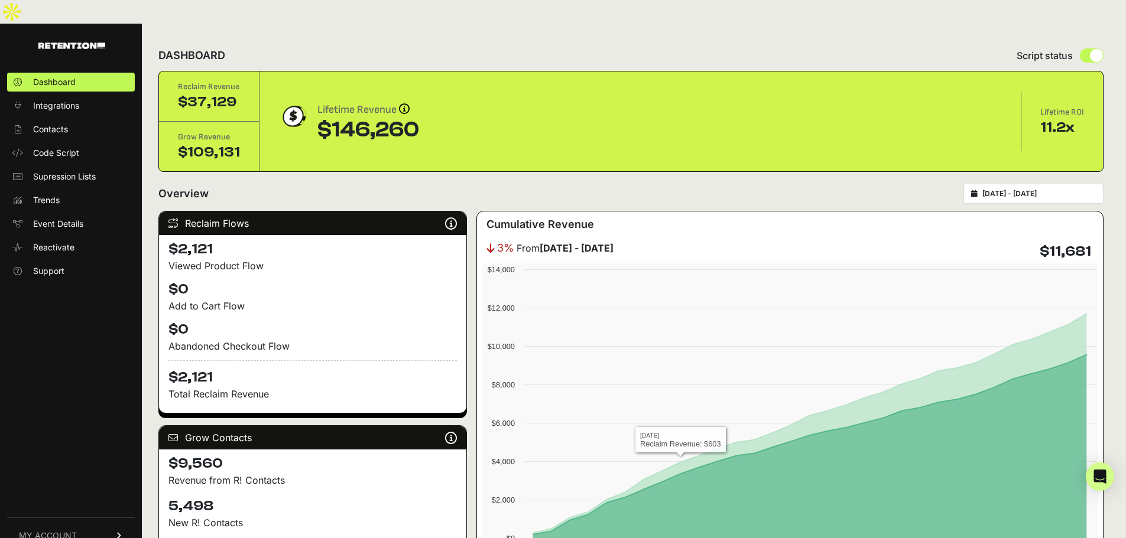
click at [1037, 184] on div "[DATE] - [DATE]" at bounding box center [1033, 194] width 140 height 20
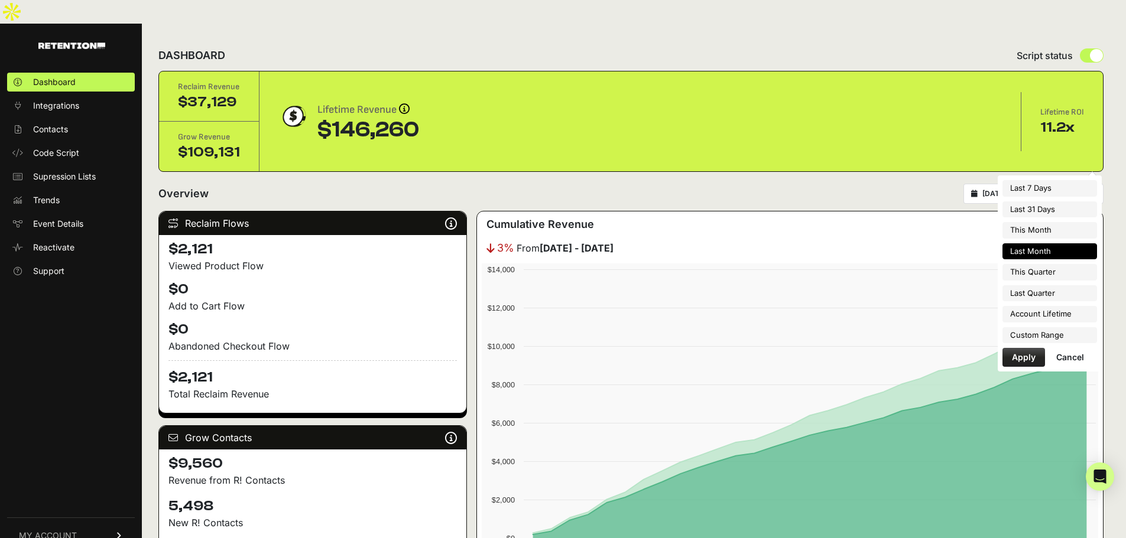
click at [1037, 189] on input "[DATE] - [DATE]" at bounding box center [1038, 193] width 113 height 9
click at [1066, 353] on button "Cancel" at bounding box center [1070, 357] width 47 height 19
